Goal: Task Accomplishment & Management: Manage account settings

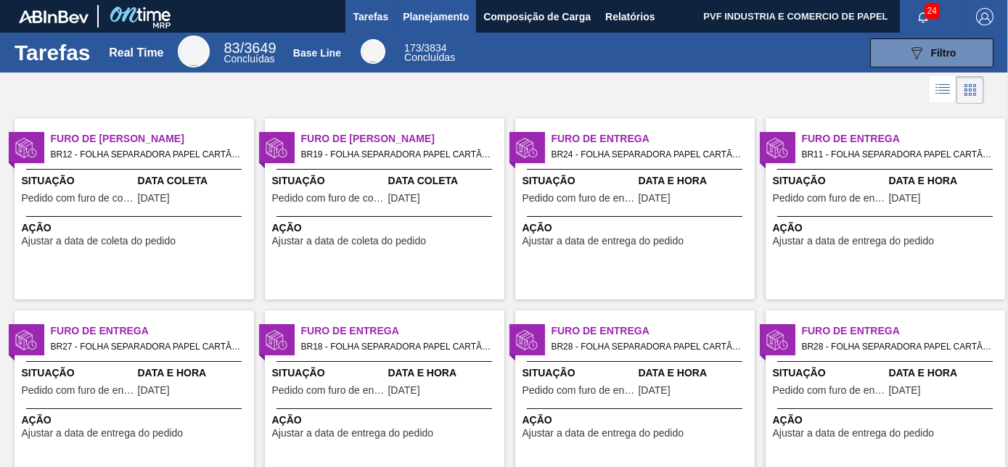
click at [439, 12] on span "Planejamento" at bounding box center [436, 16] width 66 height 17
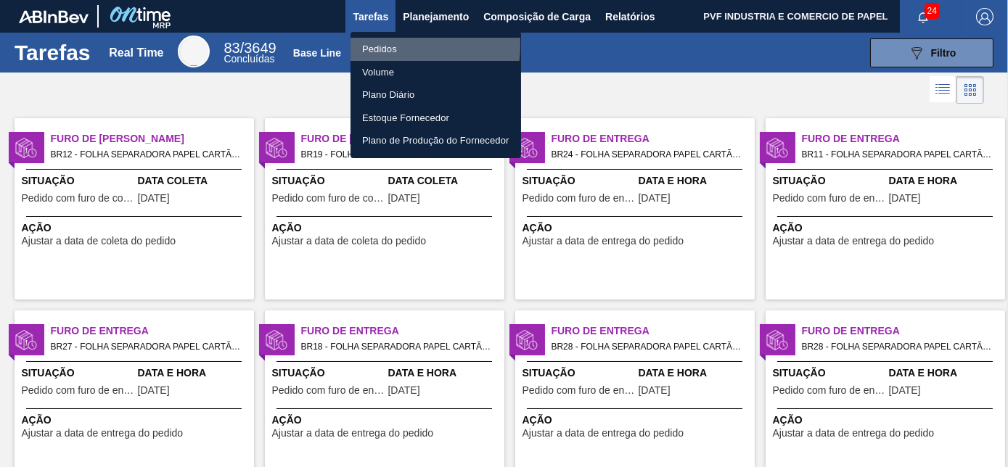
click at [381, 45] on li "Pedidos" at bounding box center [436, 49] width 171 height 23
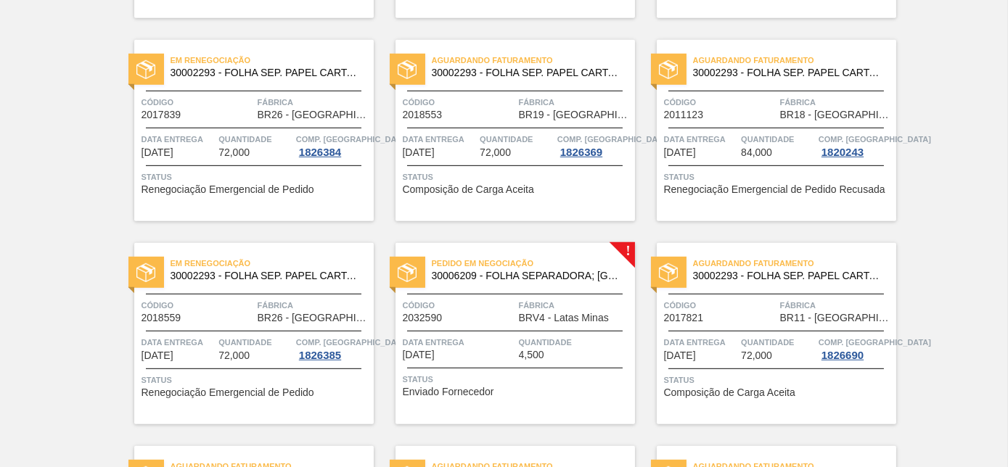
scroll to position [1913, 0]
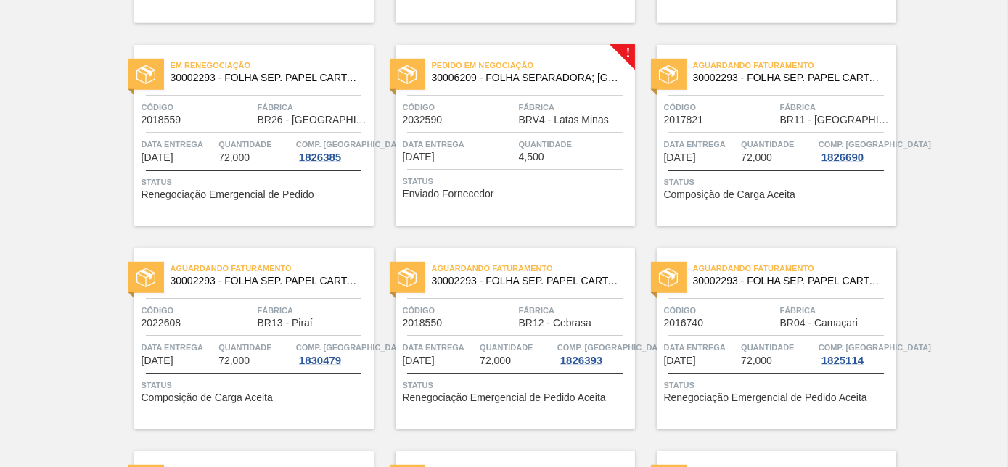
click at [504, 137] on span "Data entrega" at bounding box center [459, 144] width 113 height 15
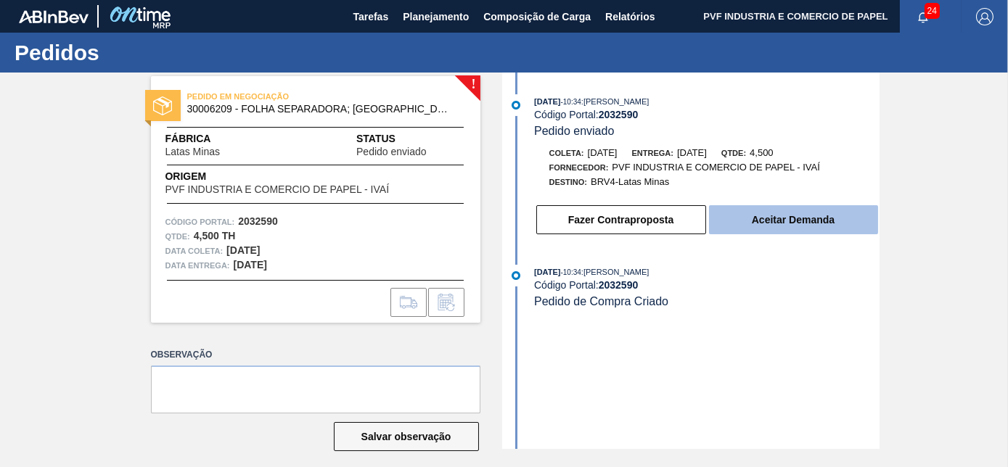
click at [780, 218] on button "Aceitar Demanda" at bounding box center [793, 219] width 169 height 29
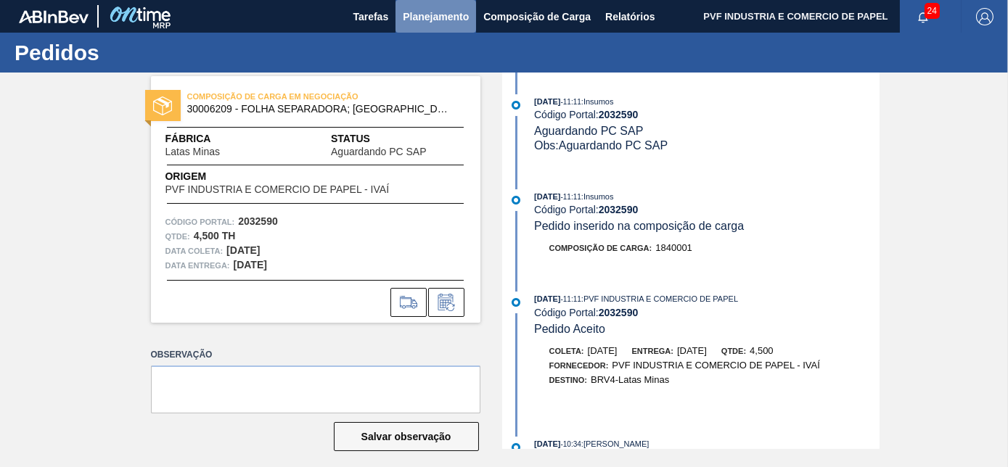
click at [430, 16] on span "Planejamento" at bounding box center [436, 16] width 66 height 17
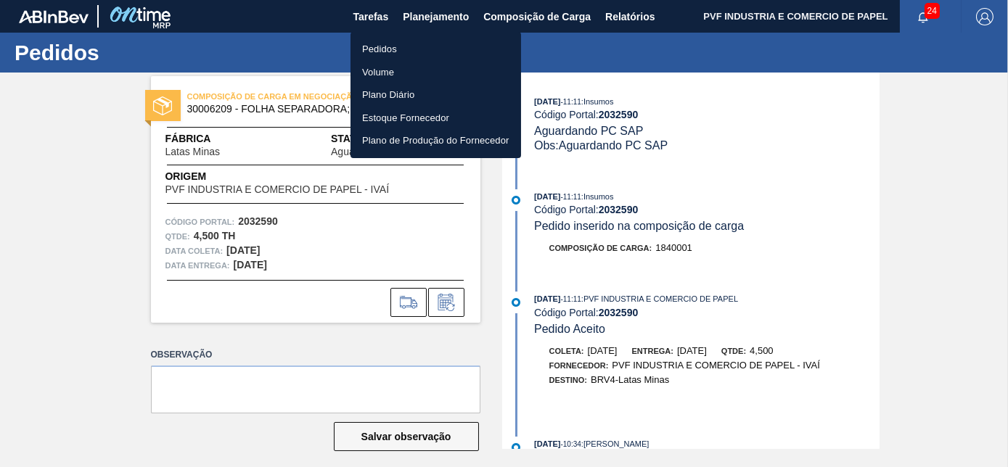
click at [382, 49] on li "Pedidos" at bounding box center [436, 49] width 171 height 23
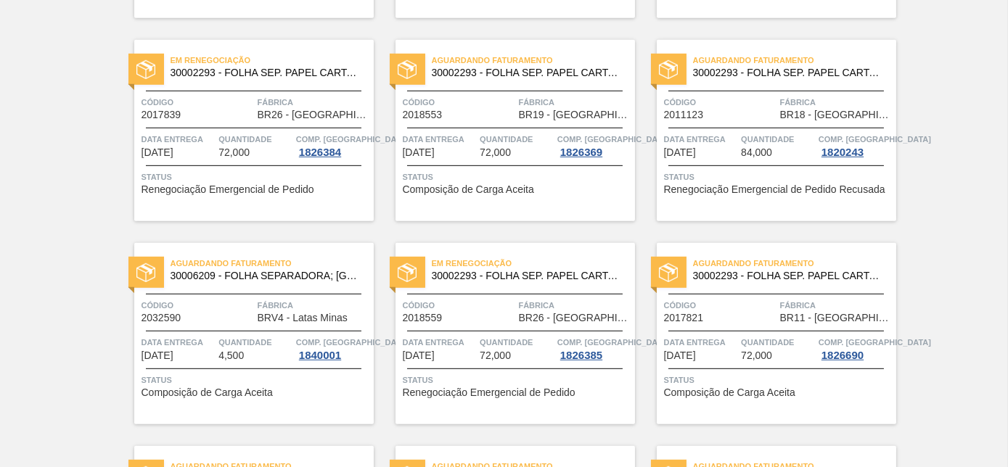
scroll to position [1781, 0]
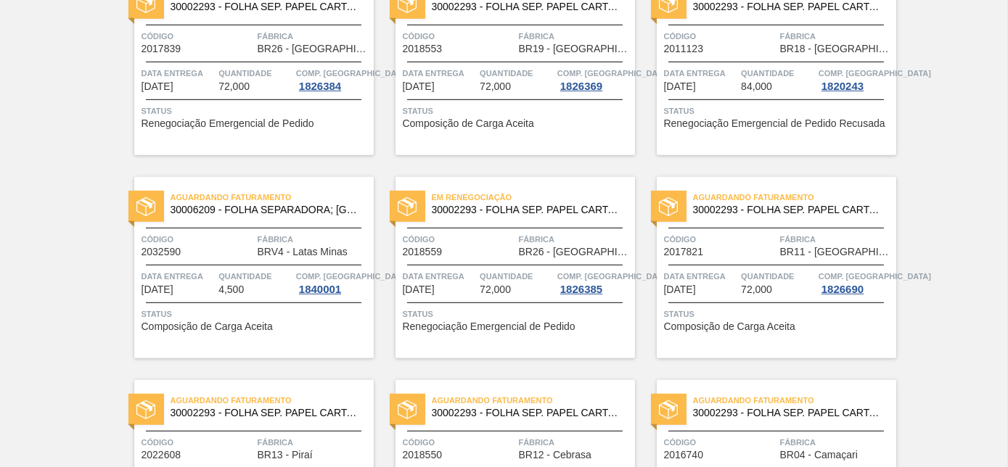
click at [258, 255] on span "BRV4 - Latas Minas" at bounding box center [303, 252] width 90 height 11
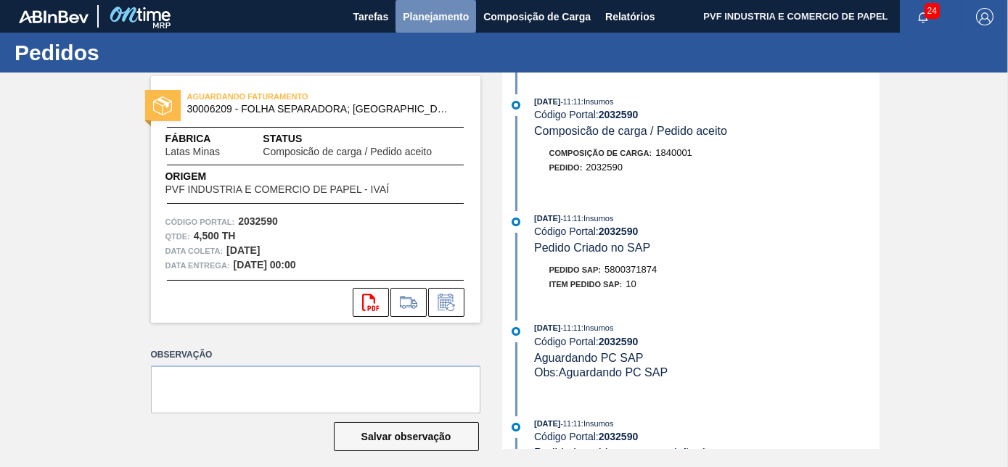
click at [431, 13] on span "Planejamento" at bounding box center [436, 16] width 66 height 17
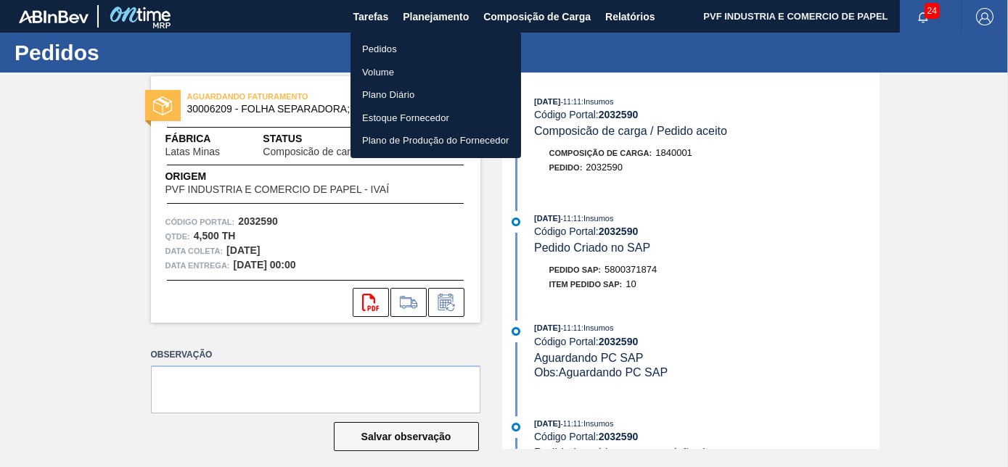
click at [386, 52] on li "Pedidos" at bounding box center [436, 49] width 171 height 23
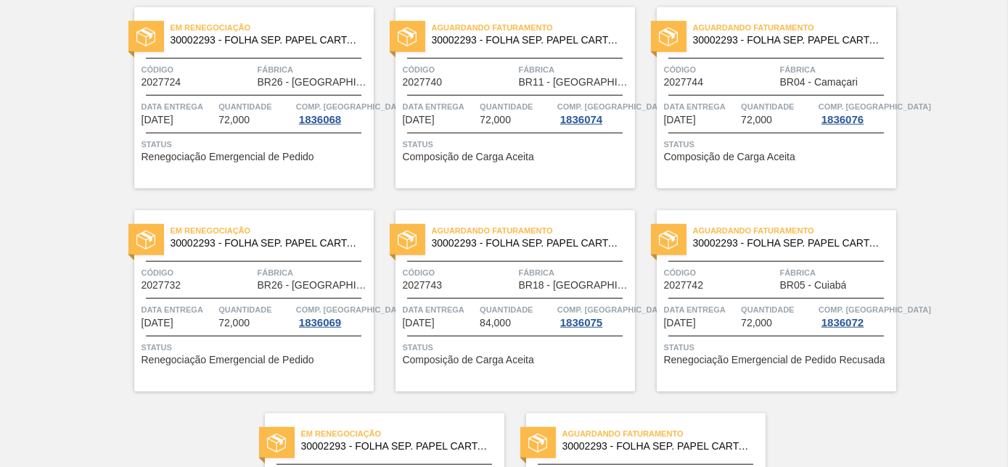
scroll to position [3149, 0]
